Goal: Task Accomplishment & Management: Manage account settings

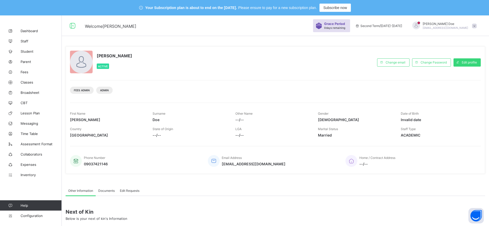
drag, startPoint x: 379, startPoint y: 1, endPoint x: 328, endPoint y: 79, distance: 93.4
click at [328, 79] on div "[PERSON_NAME] Active Change email Change Password Edit profile Fees Admin Admin…" at bounding box center [276, 110] width 420 height 128
click at [27, 177] on span "Inventory" at bounding box center [41, 175] width 41 height 4
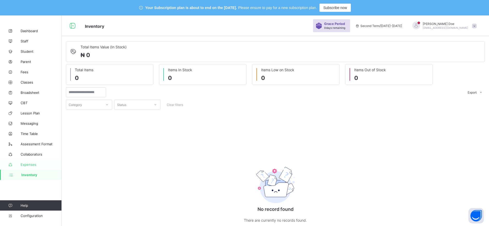
click at [29, 164] on span "Expenses" at bounding box center [41, 165] width 41 height 4
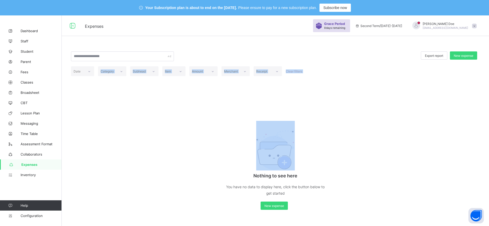
drag, startPoint x: 115, startPoint y: 127, endPoint x: 72, endPoint y: 64, distance: 77.0
click at [72, 64] on div "Export report New expense Date Category Subhead Item Amount Merchant Receipt Cl…" at bounding box center [275, 130] width 427 height 179
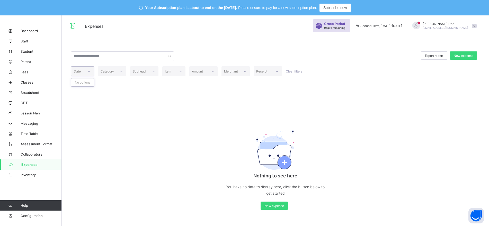
click at [90, 73] on icon at bounding box center [88, 71] width 3 height 5
click at [117, 72] on div at bounding box center [121, 71] width 9 height 8
click at [148, 73] on div "Subhead" at bounding box center [144, 71] width 28 height 10
click at [182, 70] on div at bounding box center [180, 71] width 9 height 8
click at [209, 69] on div at bounding box center [212, 71] width 9 height 8
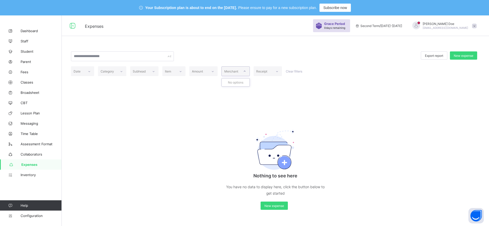
click at [233, 72] on div "Merchant" at bounding box center [231, 71] width 14 height 10
click at [278, 70] on icon at bounding box center [276, 71] width 3 height 5
click at [391, 58] on div "New expense" at bounding box center [463, 55] width 27 height 8
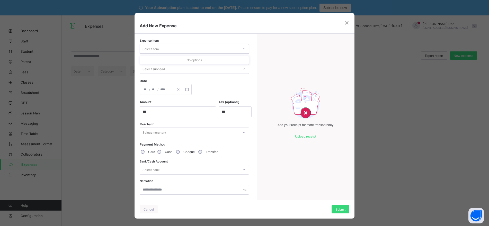
click at [194, 44] on div "Select item" at bounding box center [194, 49] width 109 height 10
click at [202, 67] on div "Select subhead" at bounding box center [189, 68] width 99 height 7
click at [261, 77] on div "Add your receipt for more transparency Upload receipt" at bounding box center [306, 117] width 98 height 166
click at [185, 89] on icon "button" at bounding box center [187, 90] width 4 height 4
click at [250, 92] on div "Expense Item Select item Subhead Select subhead Date / / « ‹ [DATE] › » Mon Tue…" at bounding box center [195, 117] width 120 height 166
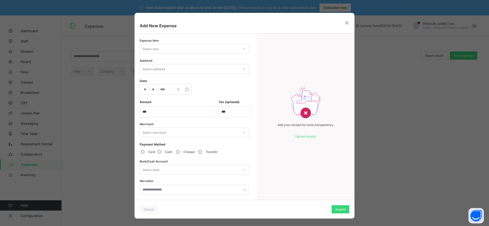
click at [213, 135] on div "Select merchant" at bounding box center [189, 132] width 99 height 7
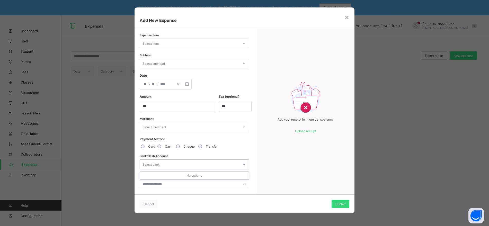
click at [196, 162] on div "Select bank" at bounding box center [189, 164] width 99 height 7
click at [195, 42] on div "Select item" at bounding box center [189, 43] width 99 height 7
click at [348, 18] on div "×" at bounding box center [347, 17] width 5 height 9
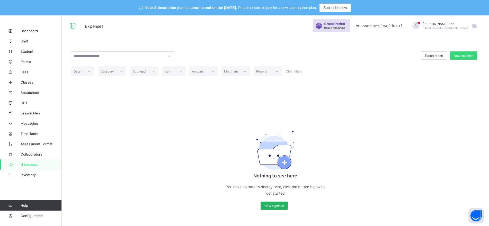
click at [271, 181] on span "New expense" at bounding box center [275, 206] width 20 height 4
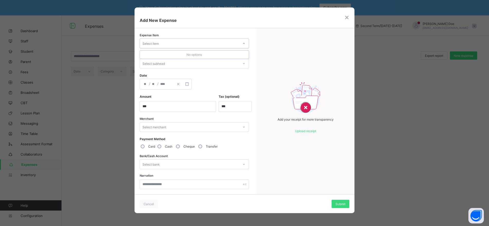
click at [207, 44] on div "Select item" at bounding box center [189, 43] width 99 height 7
click at [346, 17] on div "×" at bounding box center [347, 17] width 5 height 9
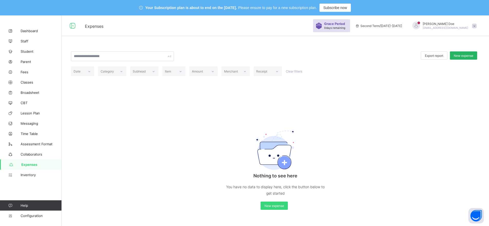
click at [391, 56] on span "New expense" at bounding box center [464, 56] width 20 height 4
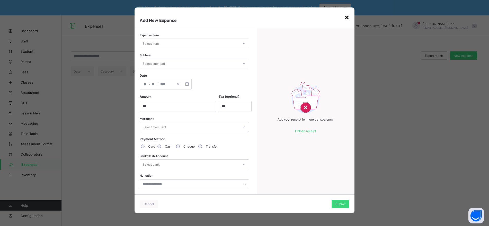
click at [347, 17] on div "×" at bounding box center [347, 17] width 5 height 9
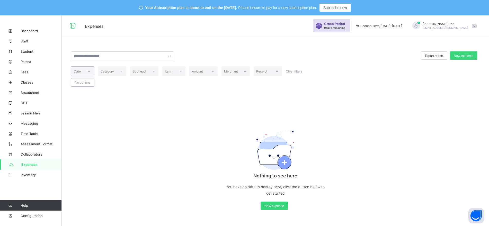
click at [88, 70] on icon at bounding box center [88, 71] width 3 height 5
click at [28, 176] on span "Inventory" at bounding box center [41, 175] width 41 height 4
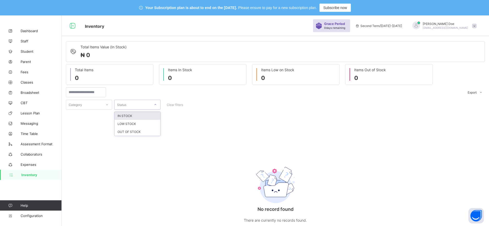
click at [145, 103] on div "Status" at bounding box center [133, 104] width 36 height 7
click at [106, 103] on icon at bounding box center [107, 104] width 3 height 5
click at [140, 107] on div "Status" at bounding box center [133, 104] width 36 height 7
click at [385, 104] on div "Category option IN STOCK focused, 1 of 3. 3 results available. Use Up and Down …" at bounding box center [275, 105] width 419 height 10
click at [29, 165] on span "Expenses" at bounding box center [41, 165] width 41 height 4
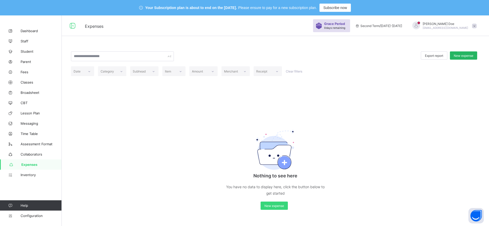
click at [391, 54] on span "New expense" at bounding box center [464, 56] width 20 height 4
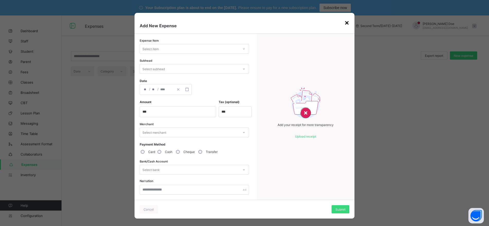
click at [347, 19] on div "×" at bounding box center [347, 22] width 5 height 9
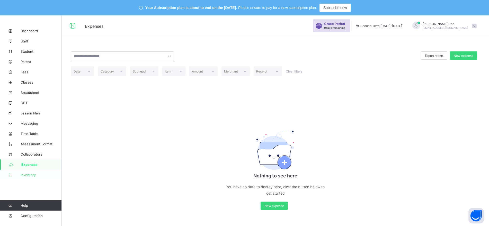
click at [30, 174] on span "Inventory" at bounding box center [41, 175] width 41 height 4
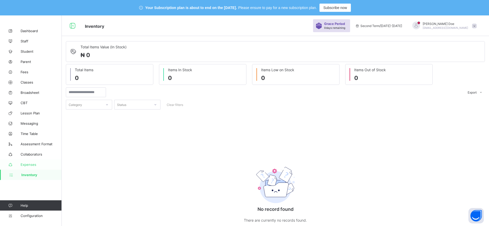
click at [28, 166] on span "Expenses" at bounding box center [41, 165] width 41 height 4
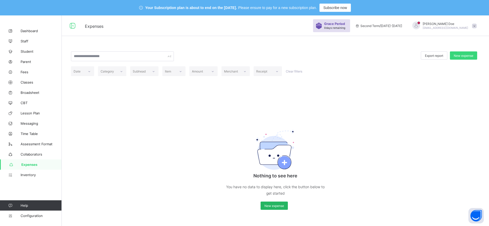
click at [271, 181] on div "New expense" at bounding box center [274, 206] width 27 height 8
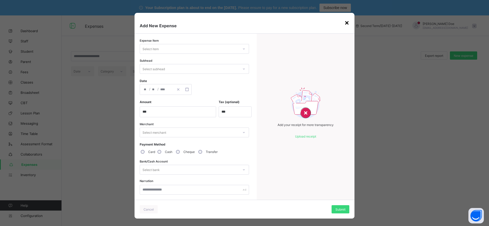
click at [346, 23] on div "×" at bounding box center [347, 22] width 5 height 9
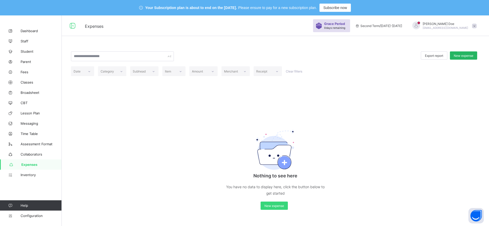
click at [391, 55] on span "New expense" at bounding box center [464, 56] width 20 height 4
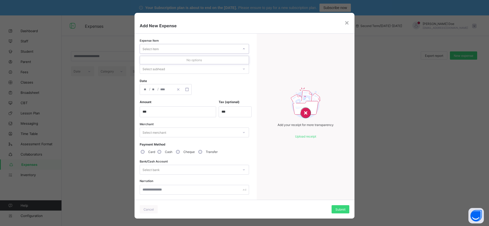
click at [241, 47] on div at bounding box center [244, 49] width 9 height 8
click at [179, 67] on div "Select subhead" at bounding box center [189, 68] width 99 height 7
click at [208, 45] on div "Select item" at bounding box center [194, 49] width 109 height 10
type input "*"
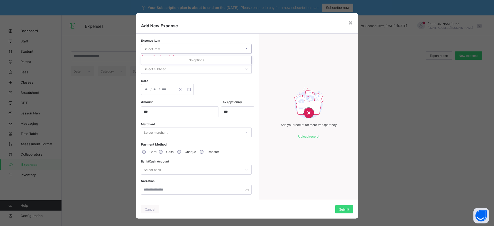
type input "*"
type input "*****"
click at [194, 69] on div "Select subhead" at bounding box center [191, 68] width 100 height 7
type input "*"
click at [265, 67] on div "Add your receipt for more transparency Upload receipt" at bounding box center [308, 117] width 99 height 166
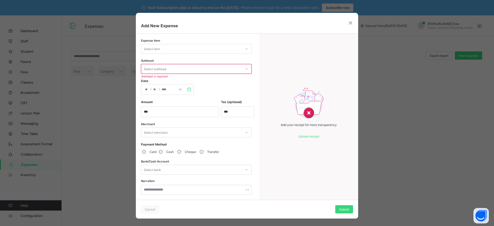
click at [188, 88] on line "button" at bounding box center [188, 88] width 0 height 1
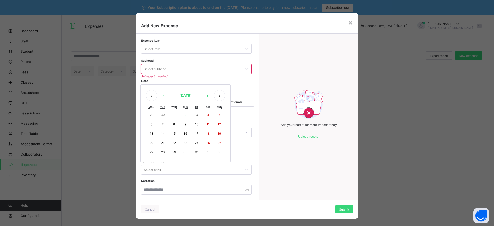
click at [162, 117] on button "30" at bounding box center [162, 115] width 11 height 10
type input "**********"
type input "*"
type input "**"
type input "****"
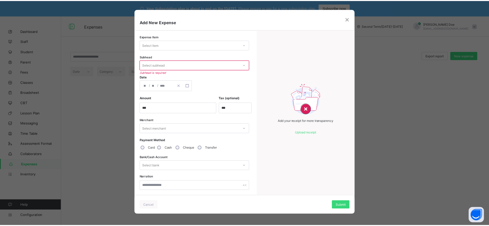
scroll to position [5, 0]
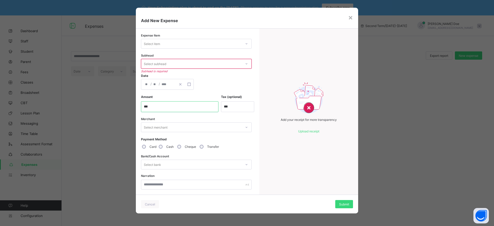
click at [195, 109] on input "currency" at bounding box center [179, 106] width 77 height 11
click at [157, 107] on input "currency" at bounding box center [179, 106] width 77 height 11
click at [158, 107] on input "currency" at bounding box center [179, 106] width 77 height 11
type input "********"
click at [234, 106] on input "currency" at bounding box center [237, 106] width 33 height 11
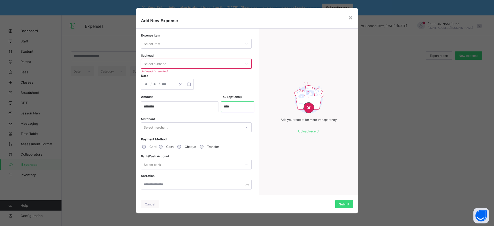
type input "****"
click at [225, 128] on div "Select merchant" at bounding box center [191, 127] width 100 height 7
click at [349, 16] on div "×" at bounding box center [350, 17] width 5 height 9
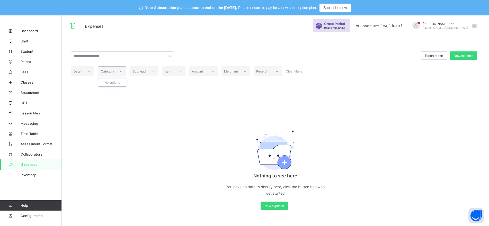
click at [120, 72] on icon at bounding box center [121, 71] width 3 height 5
click at [90, 72] on icon at bounding box center [88, 71] width 3 height 5
click at [124, 73] on div at bounding box center [121, 71] width 9 height 8
click at [153, 72] on icon at bounding box center [153, 71] width 3 height 5
click at [179, 72] on div at bounding box center [180, 71] width 9 height 8
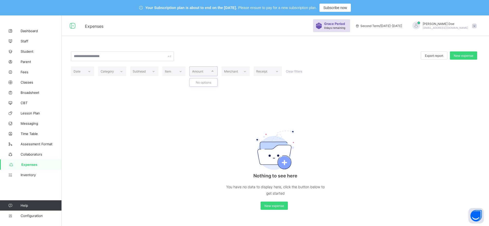
click at [212, 72] on icon at bounding box center [212, 71] width 3 height 5
click at [245, 72] on icon at bounding box center [244, 71] width 3 height 5
click at [275, 71] on div at bounding box center [277, 71] width 9 height 8
click at [26, 84] on span "Classes" at bounding box center [41, 82] width 41 height 4
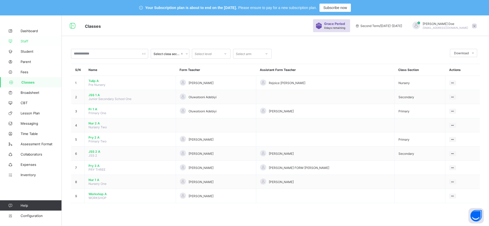
click at [24, 41] on span "Staff" at bounding box center [41, 41] width 41 height 4
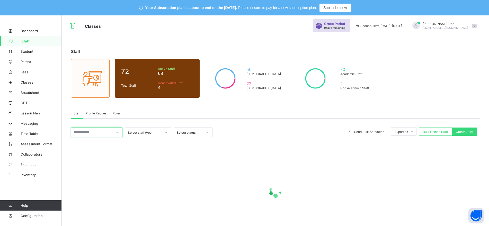
click at [94, 131] on input "text" at bounding box center [96, 133] width 51 height 10
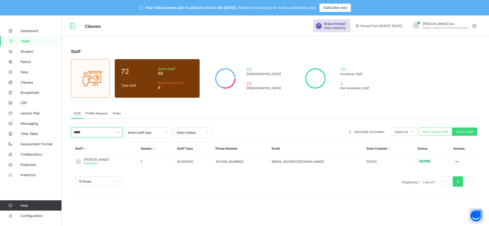
scroll to position [15, 0]
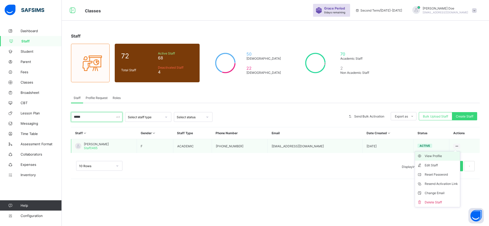
type input "*****"
click at [391, 156] on div "View Profile" at bounding box center [441, 156] width 33 height 5
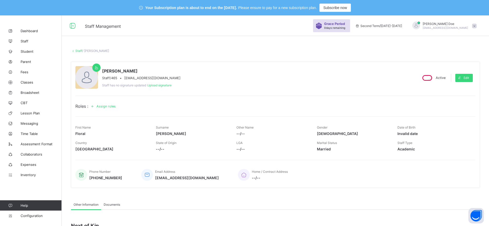
click at [103, 109] on div "Assign roles" at bounding box center [103, 106] width 31 height 8
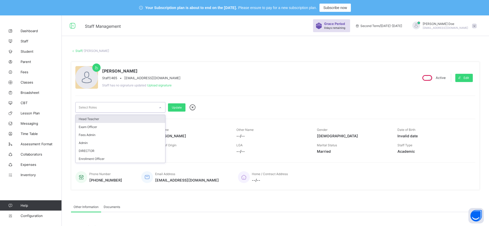
click at [122, 110] on div "Select Roles" at bounding box center [116, 107] width 80 height 10
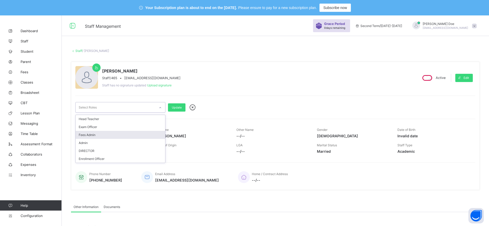
click at [115, 136] on div "Fees Admin" at bounding box center [121, 135] width 90 height 8
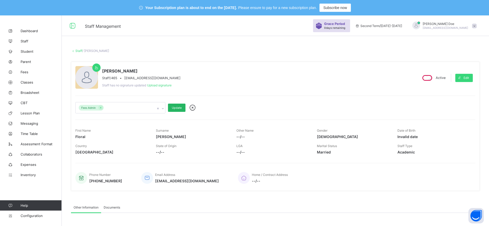
click at [178, 106] on span "Update" at bounding box center [177, 108] width 10 height 4
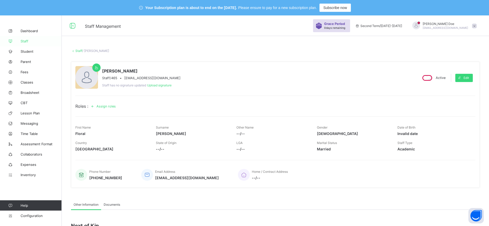
click at [25, 42] on span "Staff" at bounding box center [41, 41] width 41 height 4
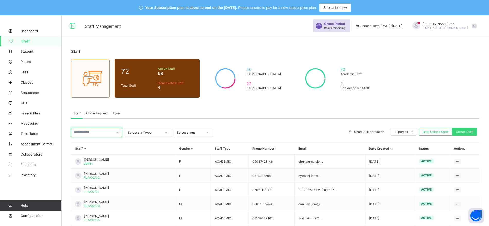
click at [91, 135] on input "text" at bounding box center [96, 133] width 51 height 10
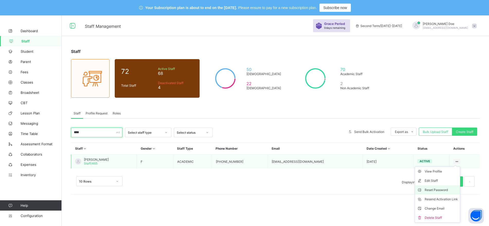
scroll to position [15, 0]
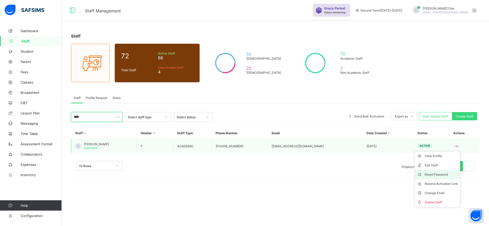
type input "****"
click at [391, 175] on div "Reset Password" at bounding box center [441, 174] width 33 height 5
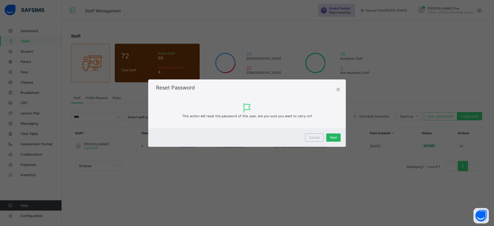
click at [338, 138] on div "Next" at bounding box center [333, 138] width 14 height 8
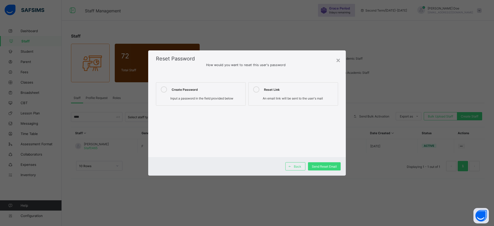
click at [180, 98] on span "Input a password in the field provided below" at bounding box center [201, 98] width 63 height 4
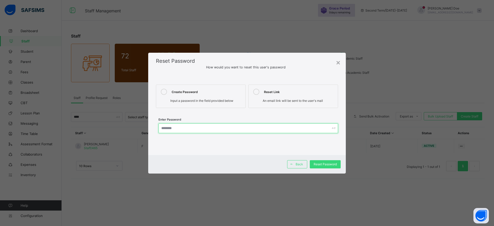
click at [176, 127] on input "text" at bounding box center [249, 129] width 180 height 10
drag, startPoint x: 185, startPoint y: 126, endPoint x: 160, endPoint y: 129, distance: 25.3
click at [160, 129] on input "*********" at bounding box center [249, 129] width 180 height 10
type input "*********"
click at [312, 166] on div "Reset Password" at bounding box center [325, 164] width 31 height 8
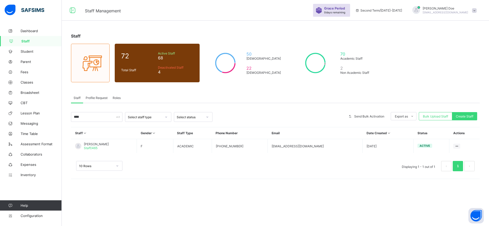
click at [391, 79] on div "Staff 72 Total Staff Active Staff 68 Deactivated Staff 4 50 [DEMOGRAPHIC_DATA] …" at bounding box center [275, 105] width 427 height 159
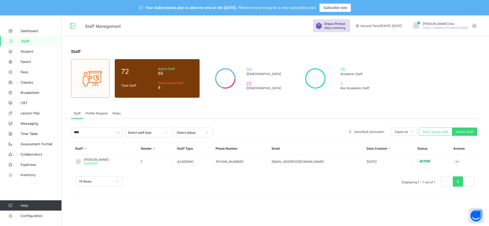
click at [391, 25] on span at bounding box center [474, 26] width 5 height 5
click at [391, 83] on span "Logout" at bounding box center [460, 85] width 34 height 6
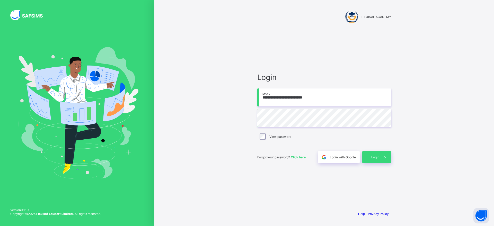
drag, startPoint x: 327, startPoint y: 97, endPoint x: 258, endPoint y: 98, distance: 69.2
click at [258, 98] on input "**********" at bounding box center [324, 98] width 134 height 18
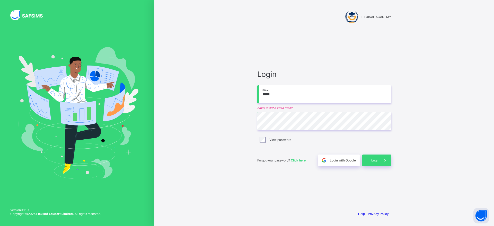
type input "**********"
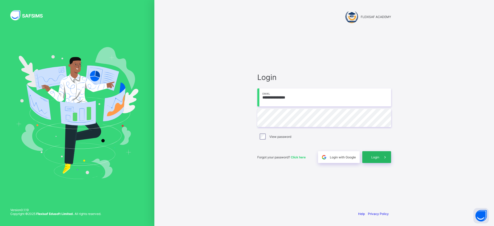
click at [378, 153] on div "Login" at bounding box center [376, 157] width 29 height 12
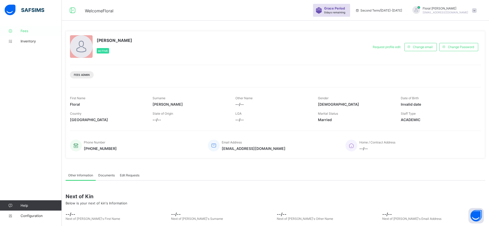
click at [24, 31] on span "Fees" at bounding box center [41, 31] width 41 height 4
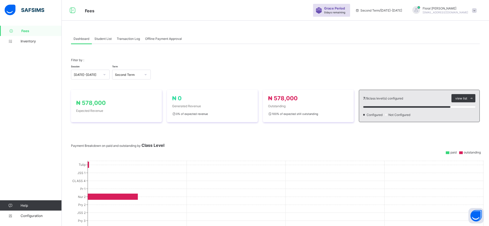
click at [101, 40] on span "Student List" at bounding box center [102, 39] width 17 height 4
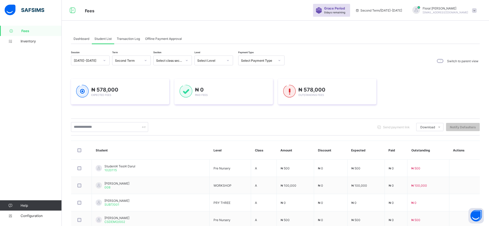
click at [134, 39] on span "Transaction Log" at bounding box center [128, 39] width 23 height 4
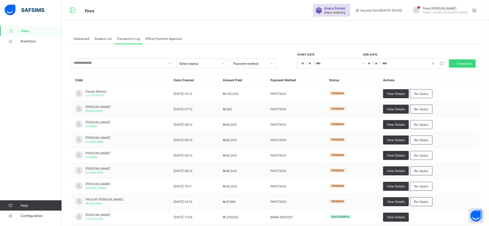
click at [100, 39] on span "Student List" at bounding box center [102, 39] width 17 height 4
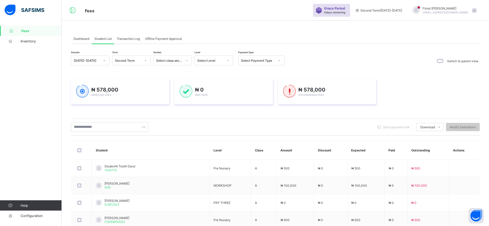
click at [128, 38] on span "Transaction Log" at bounding box center [128, 39] width 23 height 4
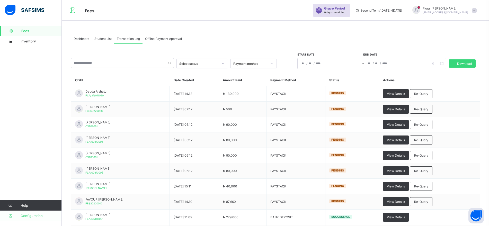
click at [35, 181] on span "Configuration" at bounding box center [41, 216] width 41 height 4
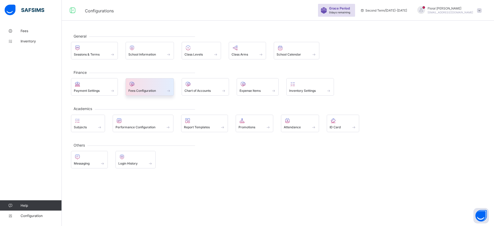
click at [154, 89] on span "Fees Configuration" at bounding box center [142, 91] width 28 height 4
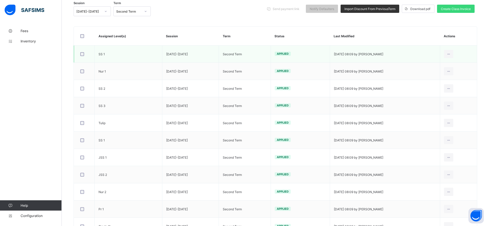
scroll to position [73, 0]
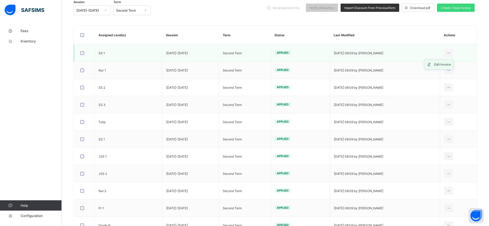
click at [391, 63] on div "Edit Invoice" at bounding box center [442, 64] width 17 height 5
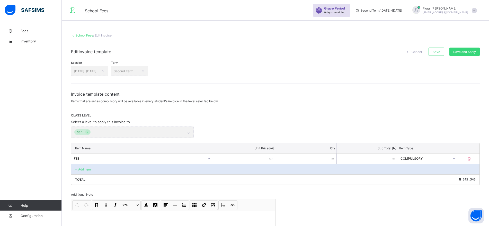
click at [81, 37] on link "School Fees" at bounding box center [84, 35] width 18 height 4
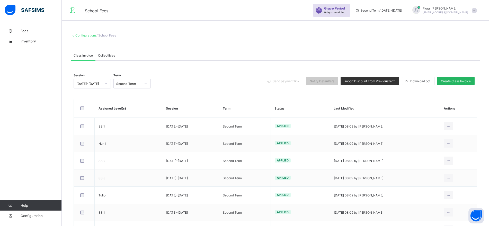
click at [391, 81] on span "Create Class Invoice" at bounding box center [456, 81] width 30 height 4
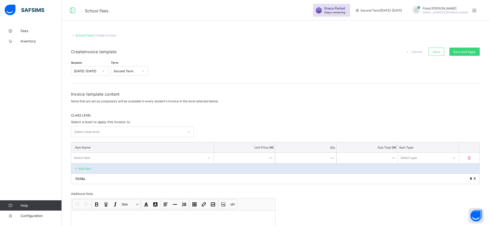
scroll to position [46, 0]
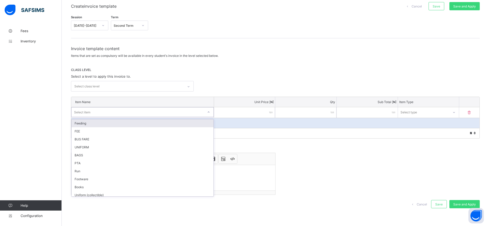
click at [210, 112] on icon at bounding box center [208, 112] width 3 height 5
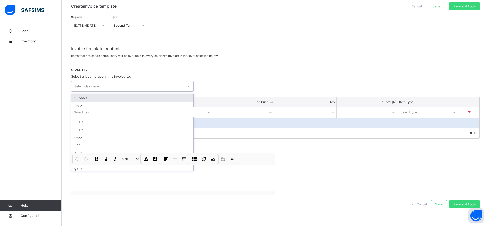
click at [173, 84] on div "Select class level" at bounding box center [127, 86] width 112 height 10
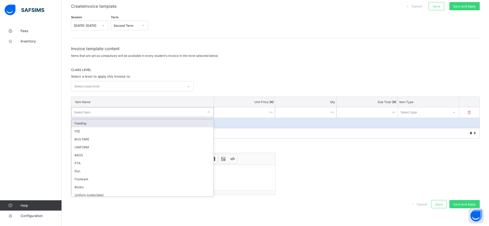
click at [161, 109] on div "Select item" at bounding box center [138, 112] width 132 height 7
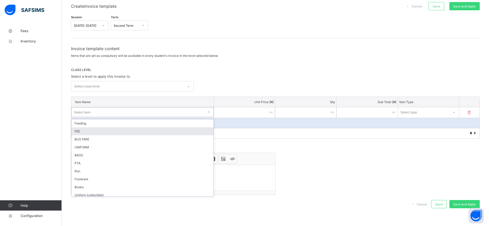
click at [163, 133] on div "FEE" at bounding box center [143, 131] width 142 height 8
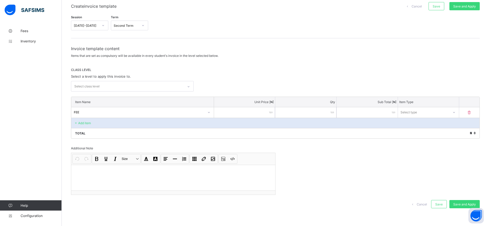
click at [261, 113] on input "number" at bounding box center [244, 112] width 61 height 11
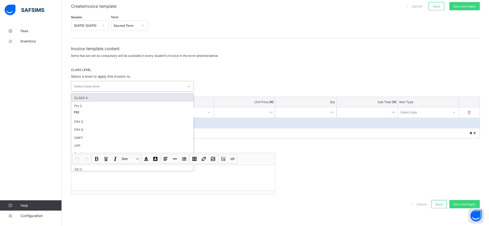
click at [184, 85] on div "Select class level" at bounding box center [127, 86] width 112 height 10
click at [149, 96] on div "CLASS 4" at bounding box center [132, 98] width 122 height 8
click at [154, 100] on div "Pry 2" at bounding box center [132, 99] width 122 height 8
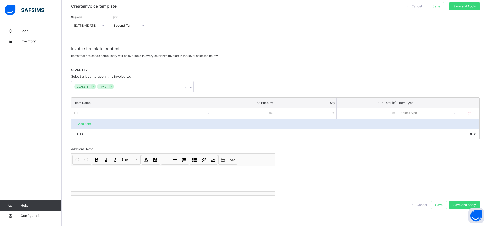
click at [215, 85] on div "CLASS 4 Pry 2" at bounding box center [275, 86] width 409 height 11
click at [247, 112] on input "number" at bounding box center [244, 113] width 61 height 11
type input "**"
type input "****"
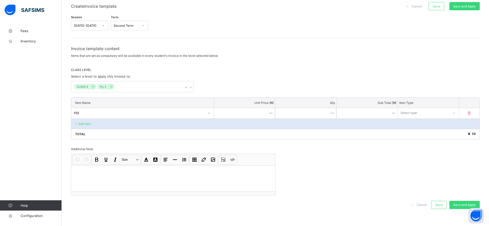
type input "****"
type input "*****"
click at [391, 113] on div "Select type" at bounding box center [423, 112] width 51 height 7
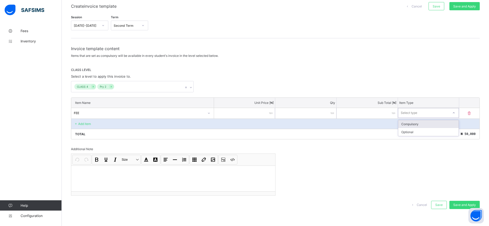
click at [391, 121] on div "Compulsory" at bounding box center [428, 124] width 60 height 8
click at [267, 111] on input "*****" at bounding box center [244, 113] width 61 height 11
click at [86, 125] on p "Add item" at bounding box center [84, 124] width 13 height 4
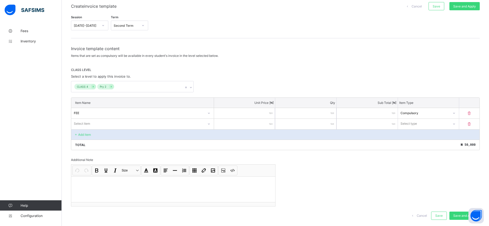
scroll to position [57, 0]
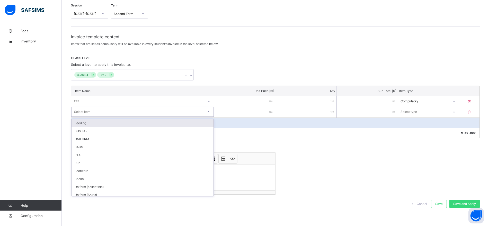
click at [85, 112] on div "Select item" at bounding box center [82, 112] width 16 height 10
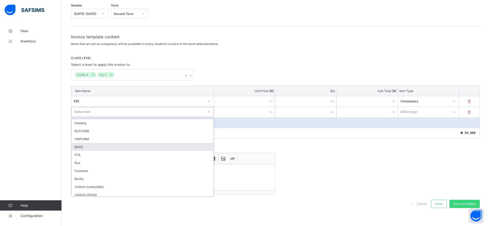
click at [128, 147] on div "BAGS" at bounding box center [143, 147] width 142 height 8
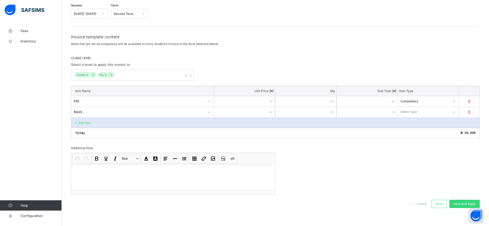
click at [258, 112] on input "number" at bounding box center [244, 112] width 61 height 11
type input "*"
type input "**"
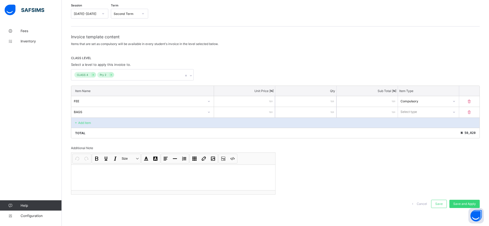
type input "***"
type input "****"
type input "*****"
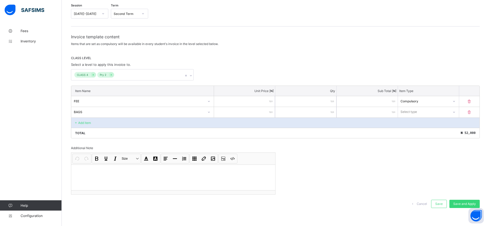
type input "*****"
click at [391, 114] on div at bounding box center [454, 112] width 9 height 8
click at [391, 130] on div "Optional" at bounding box center [428, 131] width 60 height 8
click at [391, 130] on div "Total ₦ 70,000" at bounding box center [275, 133] width 408 height 10
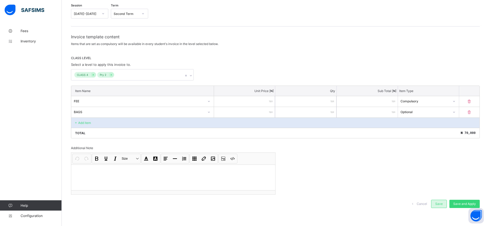
click at [391, 181] on span "Save" at bounding box center [438, 204] width 7 height 4
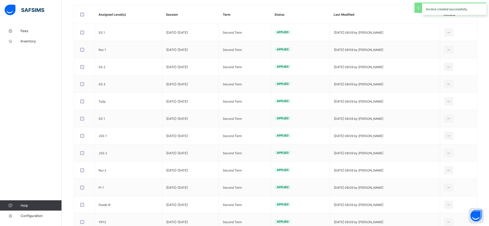
scroll to position [98, 0]
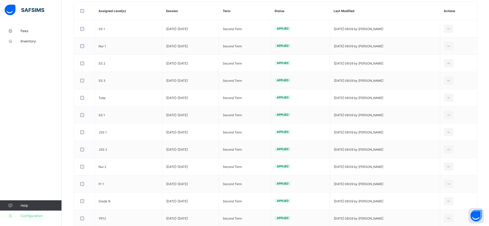
click at [24, 181] on span "Configuration" at bounding box center [41, 216] width 41 height 4
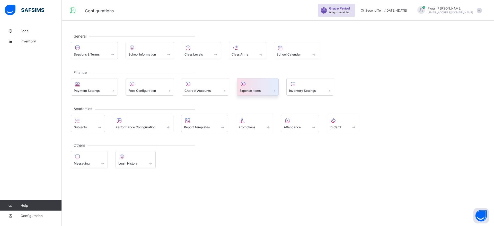
click at [250, 82] on div at bounding box center [258, 84] width 37 height 6
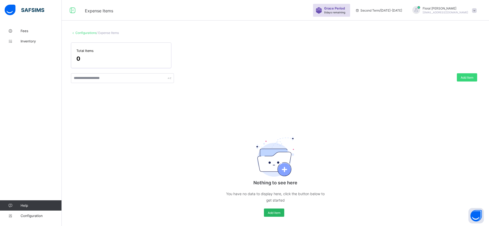
click at [276, 181] on span "Add item" at bounding box center [274, 213] width 13 height 4
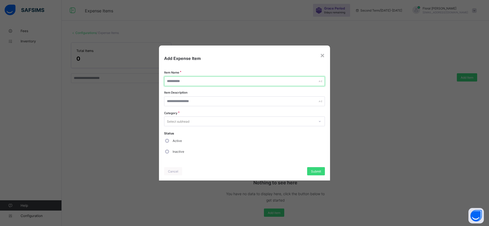
click at [231, 83] on input "text" at bounding box center [244, 81] width 161 height 10
type input "*****"
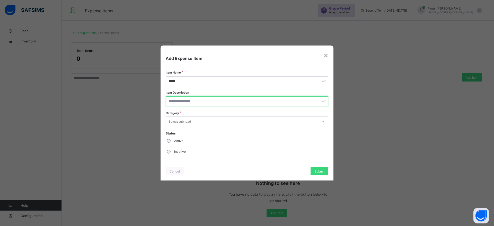
click at [232, 100] on input "text" at bounding box center [247, 101] width 163 height 10
type input "**********"
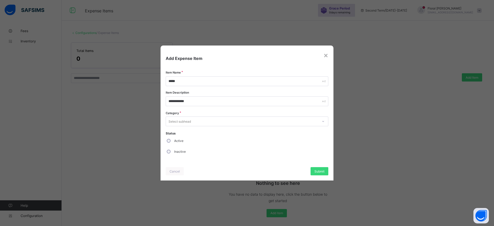
click at [229, 119] on div "Select subhead" at bounding box center [242, 121] width 152 height 7
click at [231, 120] on div "Select subhead" at bounding box center [242, 121] width 152 height 7
click at [213, 122] on div "Select subhead" at bounding box center [242, 121] width 152 height 7
click at [320, 170] on span "Submit" at bounding box center [319, 172] width 10 height 4
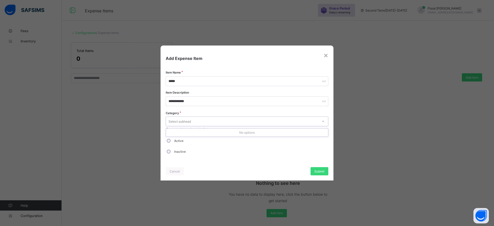
click at [295, 119] on div "Select subhead" at bounding box center [242, 121] width 152 height 7
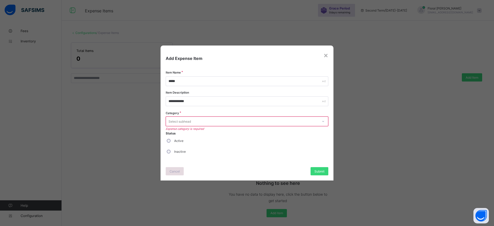
click at [178, 170] on span "Cancel" at bounding box center [175, 172] width 10 height 4
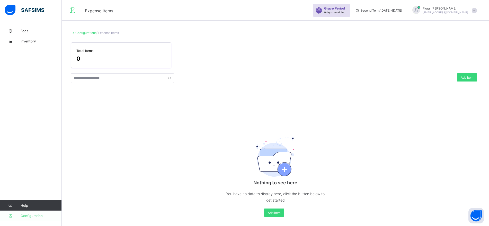
click at [28, 181] on span "Configuration" at bounding box center [41, 216] width 41 height 4
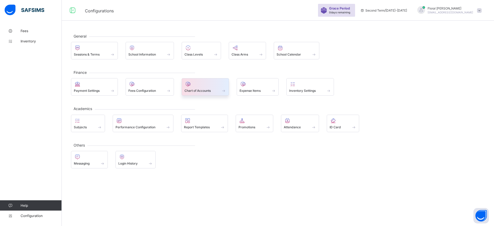
click at [209, 88] on span at bounding box center [206, 87] width 42 height 1
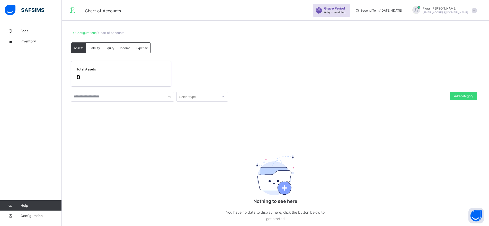
click at [92, 47] on span "Liability" at bounding box center [94, 48] width 11 height 4
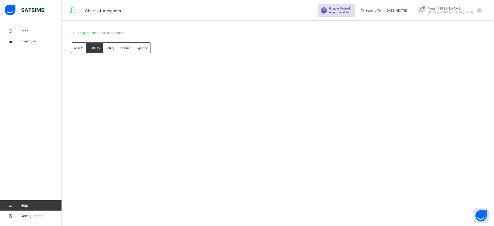
click at [110, 46] on span "Equity" at bounding box center [110, 48] width 9 height 4
click at [127, 48] on span "Income" at bounding box center [125, 48] width 11 height 4
click at [144, 48] on span "Expense" at bounding box center [142, 48] width 12 height 4
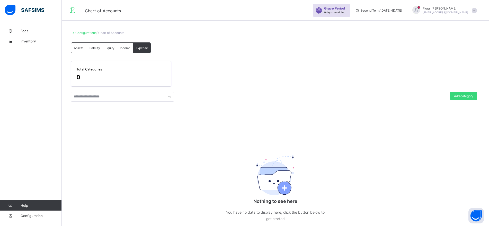
click at [127, 49] on span "Income" at bounding box center [125, 48] width 11 height 4
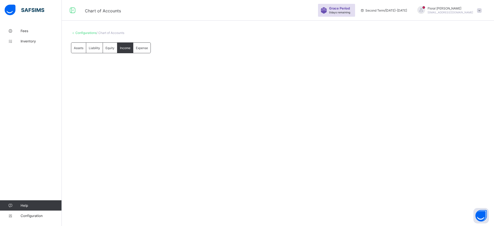
click at [109, 48] on span "Equity" at bounding box center [110, 48] width 9 height 4
click at [90, 47] on span "Liability" at bounding box center [94, 48] width 11 height 4
click at [77, 47] on span "Assets" at bounding box center [79, 48] width 10 height 4
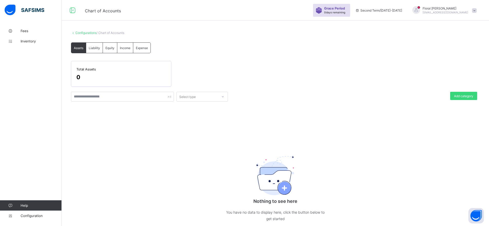
click at [221, 97] on div at bounding box center [222, 97] width 9 height 8
click at [262, 95] on div at bounding box center [339, 97] width 217 height 10
click at [391, 93] on div "Add category" at bounding box center [463, 96] width 27 height 8
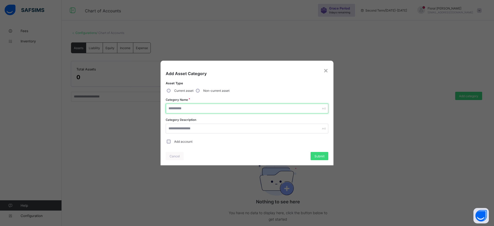
click at [258, 110] on input "text" at bounding box center [247, 109] width 163 height 10
click at [261, 125] on input "text" at bounding box center [247, 129] width 163 height 10
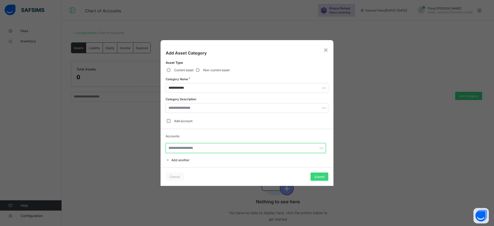
click at [191, 147] on input "text" at bounding box center [246, 148] width 160 height 10
click at [327, 49] on div "×" at bounding box center [325, 49] width 5 height 9
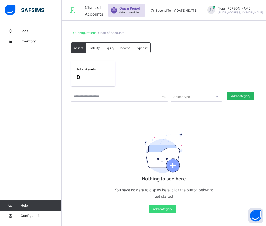
click at [245, 98] on div "Add category" at bounding box center [240, 96] width 27 height 8
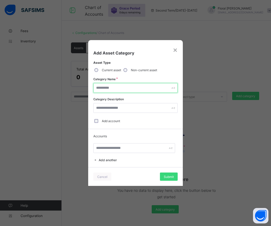
click at [115, 87] on input "text" at bounding box center [135, 88] width 85 height 10
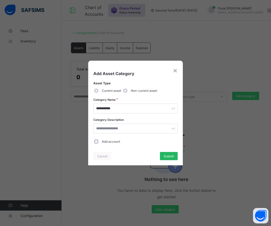
click at [170, 155] on span "Submit" at bounding box center [169, 156] width 10 height 4
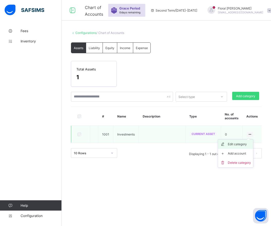
click at [240, 145] on div "Edit category" at bounding box center [239, 144] width 23 height 5
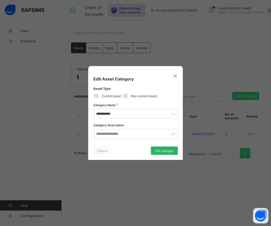
click at [161, 153] on div "Edit category" at bounding box center [164, 151] width 27 height 8
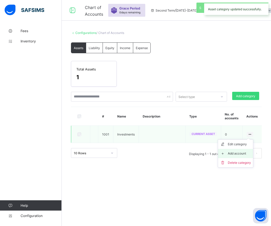
click at [240, 152] on div "Add account" at bounding box center [239, 153] width 23 height 5
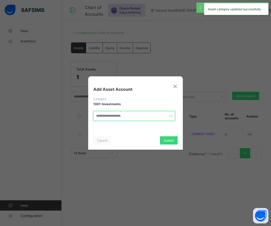
click at [107, 116] on input "text" at bounding box center [134, 116] width 82 height 10
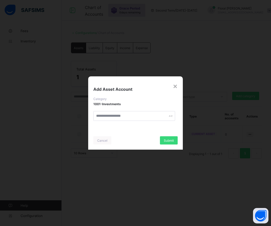
click at [179, 84] on div "Add Asset Account" at bounding box center [135, 86] width 95 height 21
click at [175, 84] on div "×" at bounding box center [175, 86] width 5 height 9
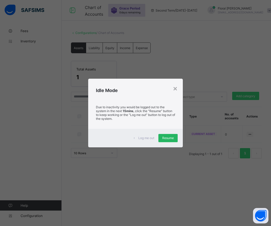
click at [170, 137] on span "Resume" at bounding box center [168, 138] width 12 height 4
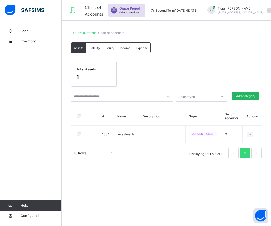
click at [240, 95] on span "Add category" at bounding box center [245, 96] width 19 height 4
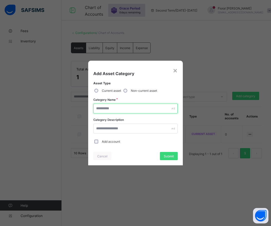
click at [103, 109] on input "text" at bounding box center [135, 109] width 85 height 10
paste input "**********"
type input "**********"
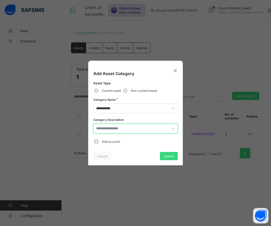
click at [114, 129] on input "text" at bounding box center [135, 129] width 85 height 10
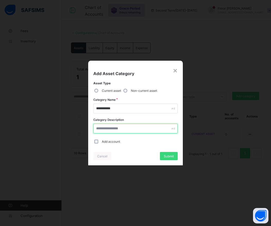
click at [102, 130] on input "text" at bounding box center [135, 129] width 85 height 10
paste input "**********"
type input "**********"
click at [165, 156] on span "Submit" at bounding box center [169, 156] width 10 height 4
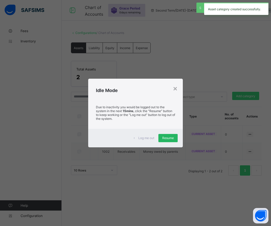
click at [166, 139] on span "Resume" at bounding box center [168, 138] width 12 height 4
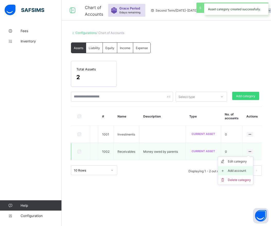
click at [240, 169] on div "Add account" at bounding box center [239, 170] width 23 height 5
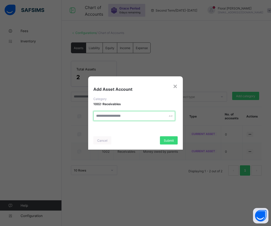
click at [128, 115] on input "text" at bounding box center [134, 116] width 82 height 10
click at [174, 87] on div "×" at bounding box center [175, 86] width 5 height 9
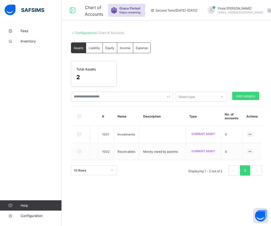
click at [93, 47] on span "Liability" at bounding box center [94, 48] width 11 height 4
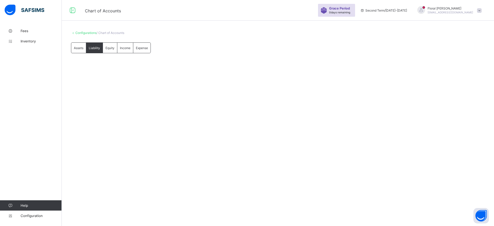
click at [112, 50] on div "Equity" at bounding box center [110, 48] width 14 height 10
click at [124, 46] on span "Income" at bounding box center [125, 48] width 11 height 4
click at [140, 47] on span "Expense" at bounding box center [142, 48] width 12 height 4
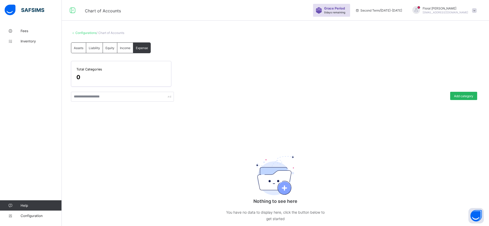
click at [391, 98] on div "Add category" at bounding box center [463, 96] width 27 height 8
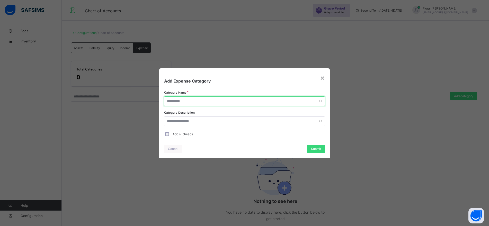
click at [208, 100] on input "text" at bounding box center [244, 101] width 161 height 10
paste input "**********"
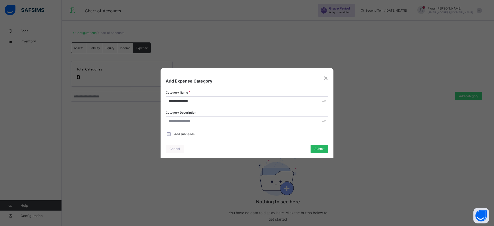
click at [318, 152] on div "Submit" at bounding box center [320, 149] width 18 height 8
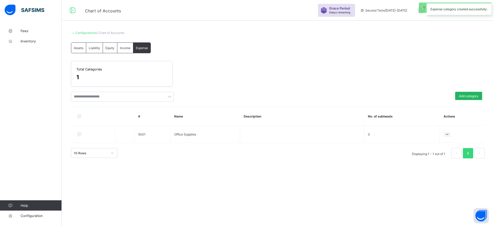
click at [391, 96] on span "Add category" at bounding box center [468, 96] width 19 height 4
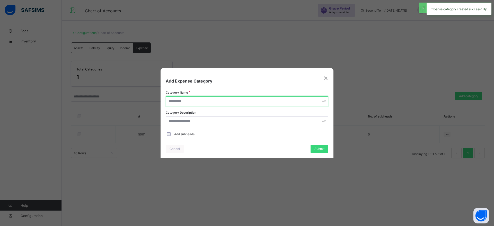
click at [224, 102] on input "text" at bounding box center [247, 101] width 163 height 10
paste input "**********"
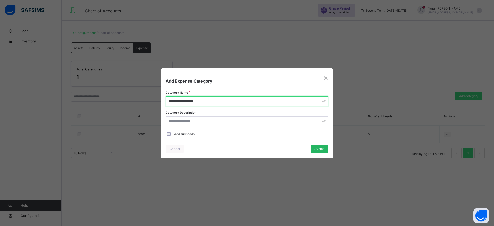
type input "**********"
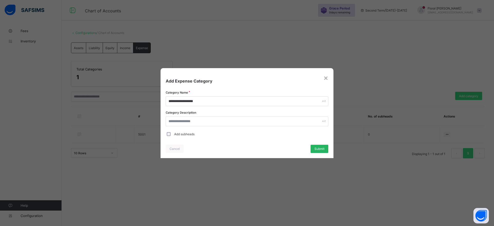
click at [325, 150] on div "Submit" at bounding box center [320, 149] width 18 height 8
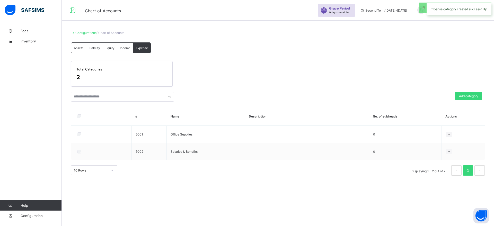
click at [391, 36] on div "Configurations / Chart of Accounts Assets Liability Equity Income Expense Expen…" at bounding box center [278, 105] width 432 height 158
click at [391, 12] on div "Second Term / [DATE]-[DATE]" at bounding box center [384, 10] width 52 height 21
click at [391, 9] on span at bounding box center [479, 10] width 5 height 5
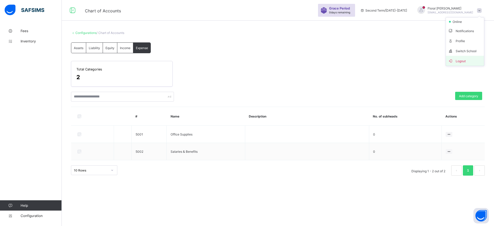
click at [391, 60] on span "Logout" at bounding box center [465, 61] width 34 height 6
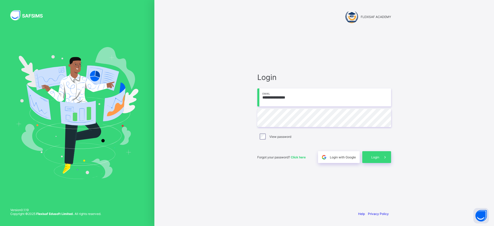
click at [323, 99] on input "**********" at bounding box center [324, 98] width 134 height 18
type input "*"
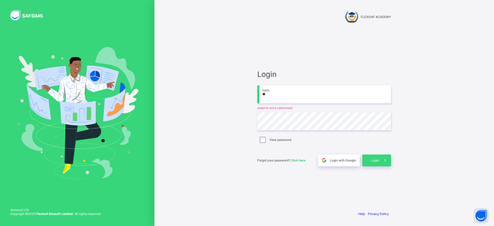
type input "**********"
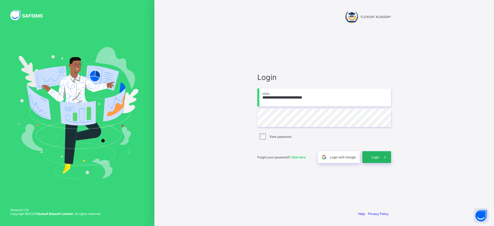
click at [375, 162] on div "Login" at bounding box center [376, 157] width 29 height 12
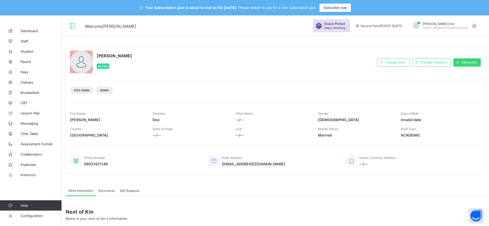
click at [391, 27] on div "[PERSON_NAME] [EMAIL_ADDRESS][DOMAIN_NAME]" at bounding box center [443, 26] width 72 height 8
click at [391, 74] on span "Subscription" at bounding box center [456, 76] width 26 height 4
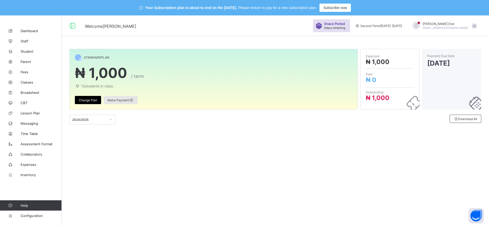
click at [116, 100] on span "Make Payment" at bounding box center [121, 100] width 26 height 4
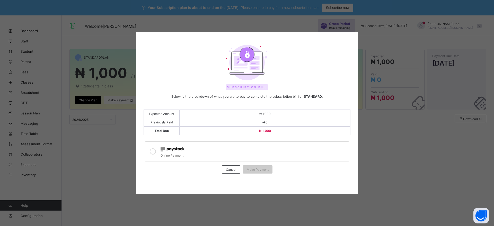
click at [166, 150] on img at bounding box center [173, 149] width 24 height 5
click at [261, 171] on span "Make Payment" at bounding box center [258, 170] width 22 height 4
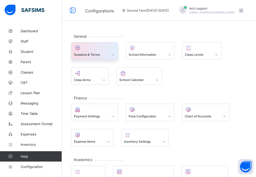
click at [100, 53] on div "Sessions & Terms" at bounding box center [94, 54] width 41 height 4
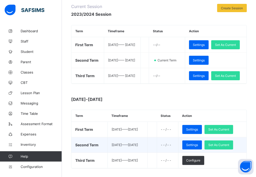
scroll to position [67, 0]
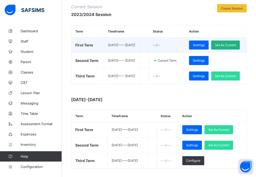
click at [215, 47] on span "Set As Current" at bounding box center [225, 45] width 21 height 4
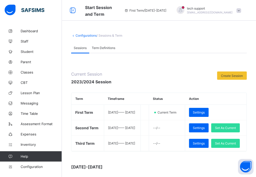
scroll to position [0, 0]
click at [31, 164] on span "Configuration" at bounding box center [41, 166] width 41 height 4
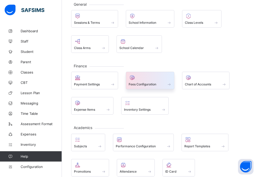
scroll to position [32, 0]
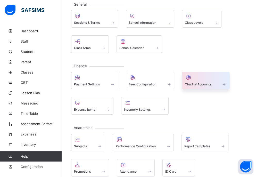
click at [194, 81] on span at bounding box center [206, 81] width 42 height 1
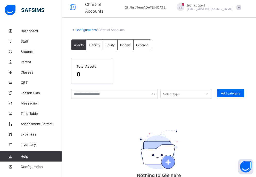
scroll to position [3, 0]
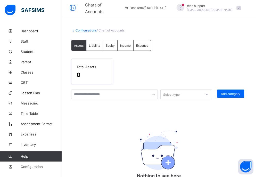
click at [100, 47] on span "Liability" at bounding box center [94, 45] width 11 height 4
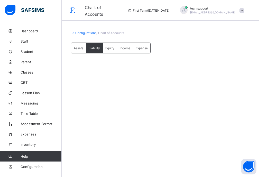
click at [139, 44] on div "Expense" at bounding box center [141, 48] width 17 height 10
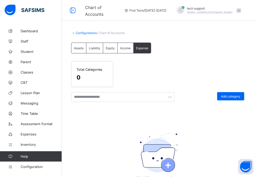
click at [126, 47] on span "Income" at bounding box center [125, 48] width 11 height 4
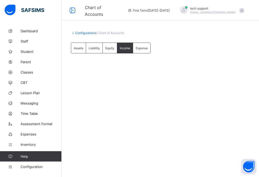
click at [139, 47] on span "Expense" at bounding box center [142, 48] width 12 height 4
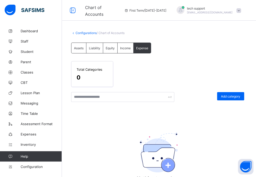
click at [126, 47] on span "Income" at bounding box center [125, 48] width 11 height 4
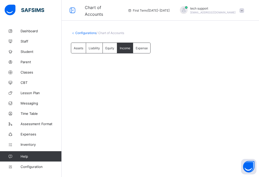
click at [140, 52] on div "Expense" at bounding box center [141, 48] width 17 height 10
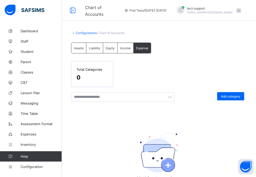
click at [128, 49] on span "Income" at bounding box center [125, 48] width 11 height 4
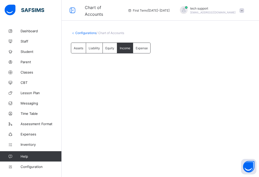
click at [146, 46] on div "Expense" at bounding box center [141, 48] width 17 height 10
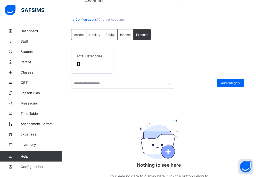
scroll to position [14, 0]
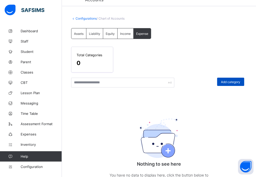
click at [226, 83] on span "Add category" at bounding box center [230, 82] width 19 height 4
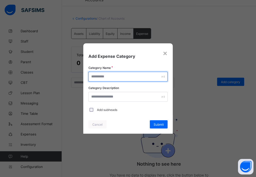
click at [115, 77] on input "text" at bounding box center [127, 77] width 79 height 10
paste input "**********"
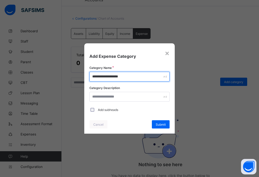
type input "**********"
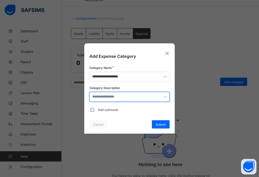
click at [116, 94] on input "text" at bounding box center [130, 97] width 81 height 10
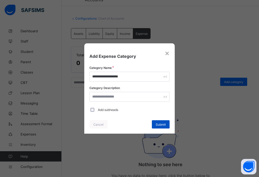
click at [157, 126] on div "Submit" at bounding box center [161, 124] width 18 height 8
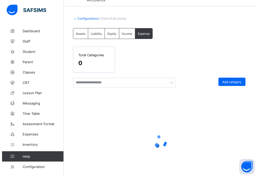
scroll to position [0, 0]
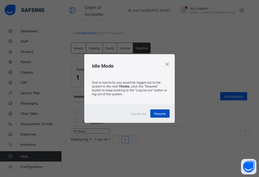
click at [164, 111] on span "Resume" at bounding box center [160, 113] width 12 height 4
click at [166, 110] on div "Resume" at bounding box center [160, 113] width 19 height 8
click at [164, 113] on span "Resume" at bounding box center [160, 113] width 12 height 4
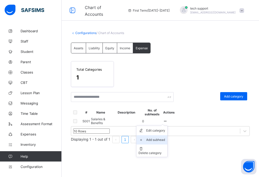
click at [165, 142] on div "Add subhead" at bounding box center [155, 139] width 19 height 5
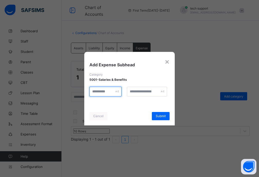
click at [111, 94] on input "text" at bounding box center [106, 91] width 32 height 10
paste input "**********"
click at [158, 114] on span "Submit" at bounding box center [161, 116] width 10 height 4
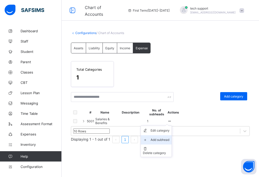
click at [170, 142] on div "Add subhead" at bounding box center [160, 139] width 19 height 5
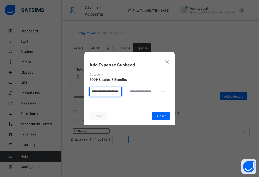
scroll to position [0, 15]
drag, startPoint x: 91, startPoint y: 90, endPoint x: 124, endPoint y: 99, distance: 34.3
click at [124, 99] on div "**********" at bounding box center [129, 89] width 91 height 34
paste input "****"
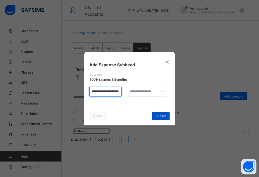
type input "**********"
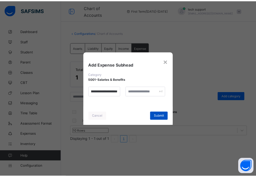
scroll to position [0, 0]
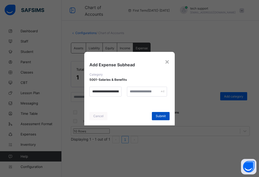
click at [154, 114] on div "Submit" at bounding box center [161, 116] width 18 height 8
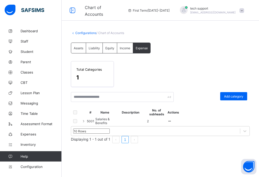
click at [86, 123] on icon at bounding box center [84, 121] width 4 height 4
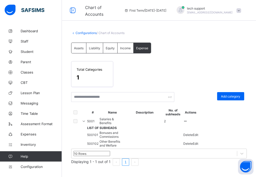
scroll to position [32, 0]
click at [86, 119] on icon at bounding box center [84, 121] width 4 height 4
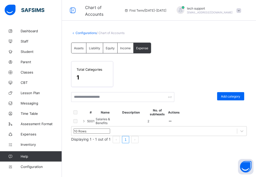
scroll to position [0, 0]
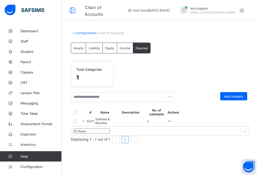
click at [121, 51] on div "Income" at bounding box center [125, 48] width 16 height 10
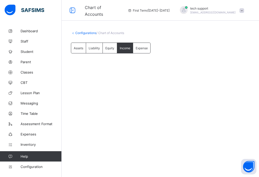
click at [106, 46] on div "Equity" at bounding box center [110, 48] width 14 height 10
click at [100, 46] on div "Liability" at bounding box center [94, 48] width 17 height 10
click at [82, 47] on span "Assets" at bounding box center [79, 48] width 10 height 4
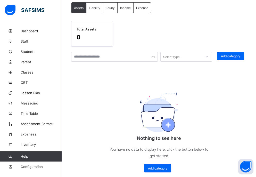
scroll to position [49, 0]
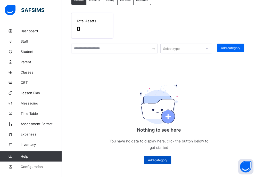
click at [154, 159] on span "Add category" at bounding box center [157, 160] width 19 height 4
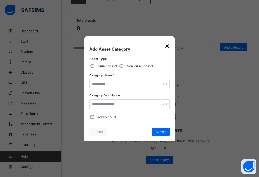
click at [167, 46] on div "×" at bounding box center [167, 45] width 5 height 9
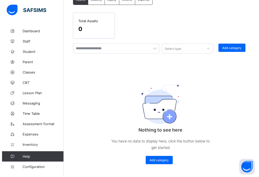
scroll to position [0, 0]
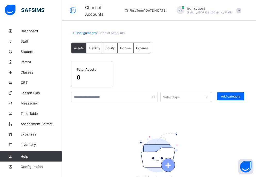
click at [146, 48] on span "Expense" at bounding box center [142, 48] width 12 height 4
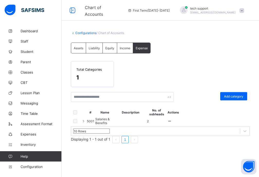
click at [82, 48] on span "Assets" at bounding box center [79, 48] width 10 height 4
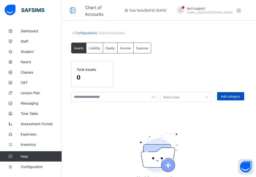
click at [230, 93] on div "Add category" at bounding box center [230, 96] width 27 height 8
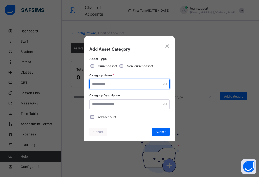
click at [104, 86] on input "text" at bounding box center [130, 84] width 81 height 10
paste input "**********"
type input "**********"
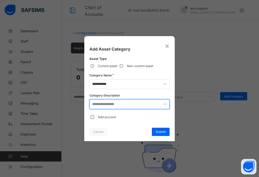
click at [105, 102] on input "text" at bounding box center [130, 104] width 81 height 10
paste input "**********"
type input "**********"
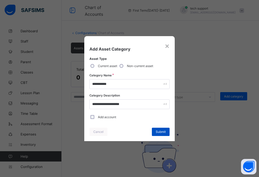
click at [157, 129] on span "Submit" at bounding box center [161, 131] width 10 height 4
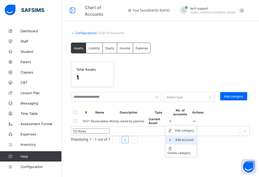
click at [195, 142] on div "Add account" at bounding box center [184, 139] width 19 height 5
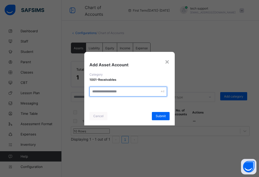
click at [126, 86] on input "text" at bounding box center [129, 91] width 78 height 10
click at [132, 91] on input "text" at bounding box center [129, 91] width 78 height 10
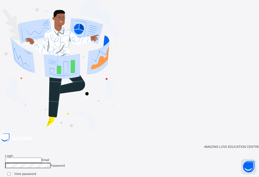
type input "**********"
